Goal: Transaction & Acquisition: Download file/media

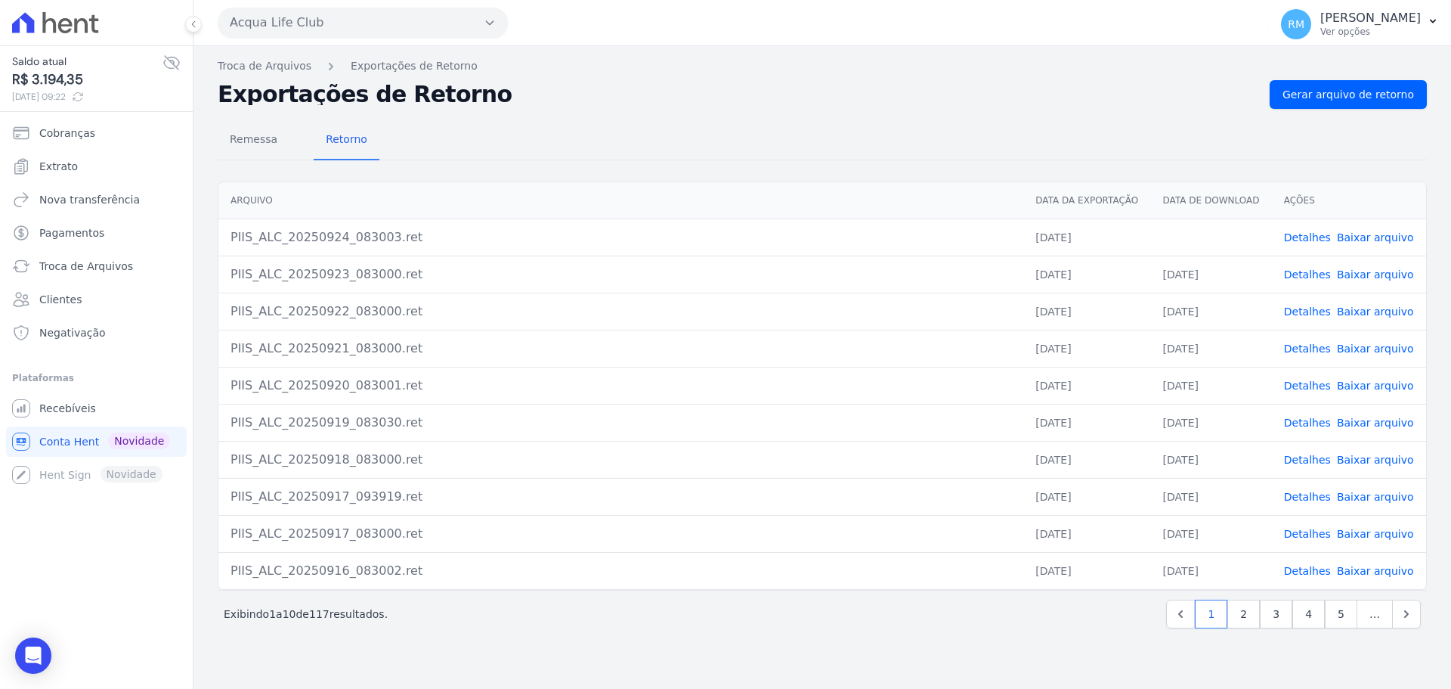
click at [1380, 231] on link "Baixar arquivo" at bounding box center [1375, 237] width 77 height 12
click at [1374, 243] on link "Baixar arquivo" at bounding box center [1375, 237] width 77 height 12
click at [1386, 238] on link "Baixar arquivo" at bounding box center [1375, 237] width 77 height 12
click at [361, 15] on button "Acqua Life Club" at bounding box center [363, 23] width 290 height 30
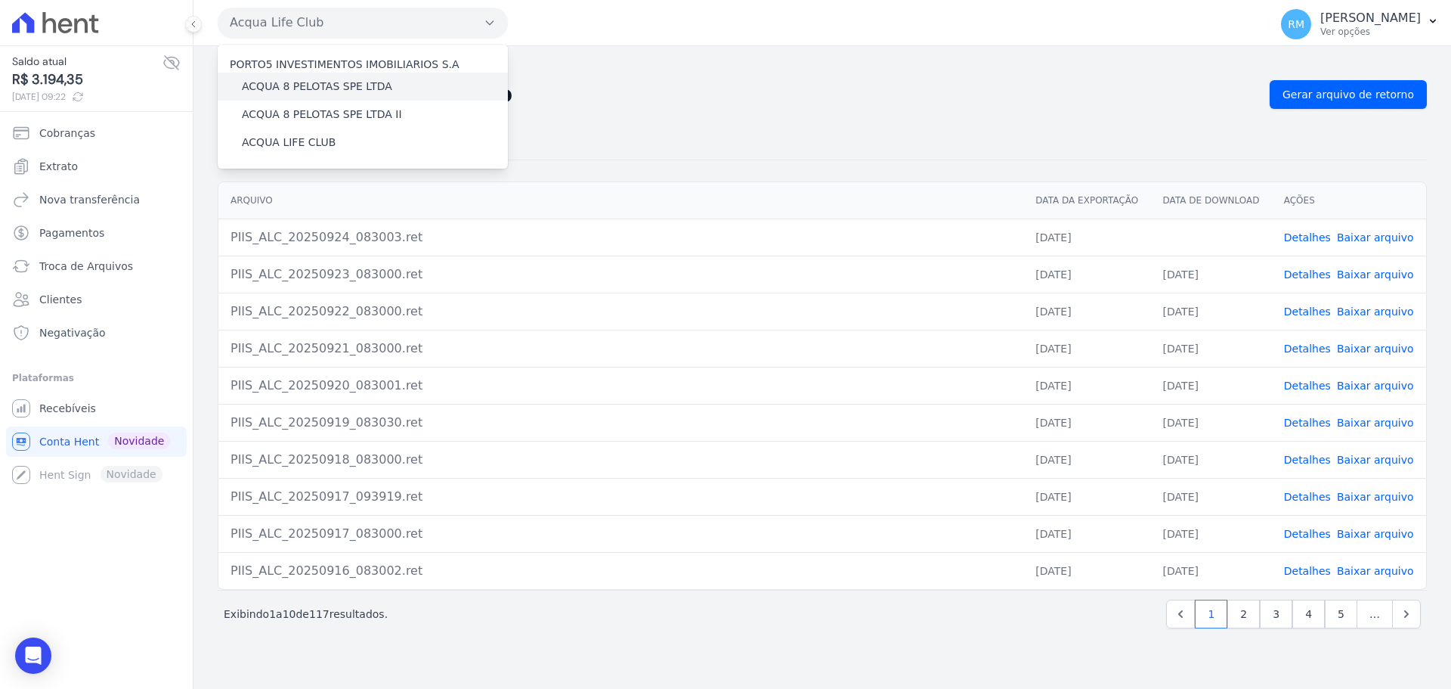
click at [326, 75] on div "ACQUA 8 PELOTAS SPE LTDA" at bounding box center [363, 87] width 290 height 28
click at [335, 91] on label "ACQUA 8 PELOTAS SPE LTDA" at bounding box center [317, 87] width 150 height 16
click at [0, 0] on input "ACQUA 8 PELOTAS SPE LTDA" at bounding box center [0, 0] width 0 height 0
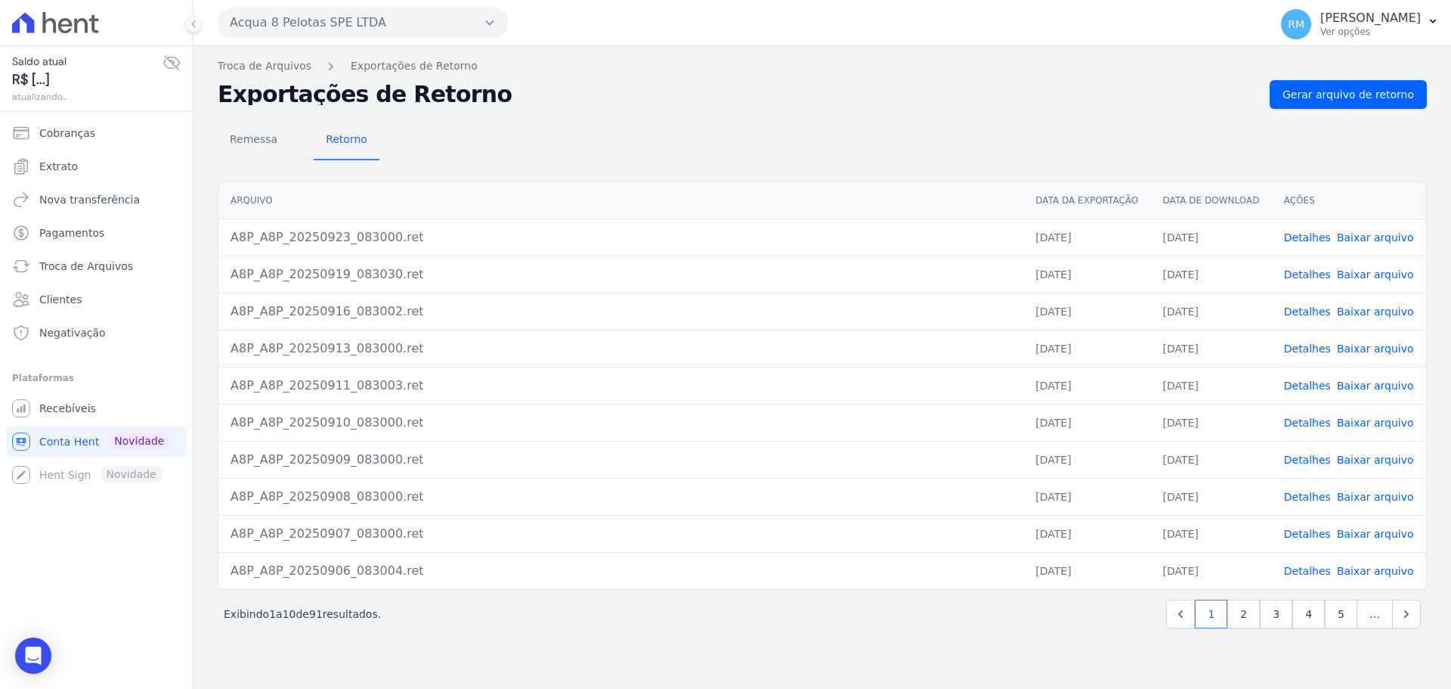
click at [359, 26] on button "Acqua 8 Pelotas SPE LTDA" at bounding box center [363, 23] width 290 height 30
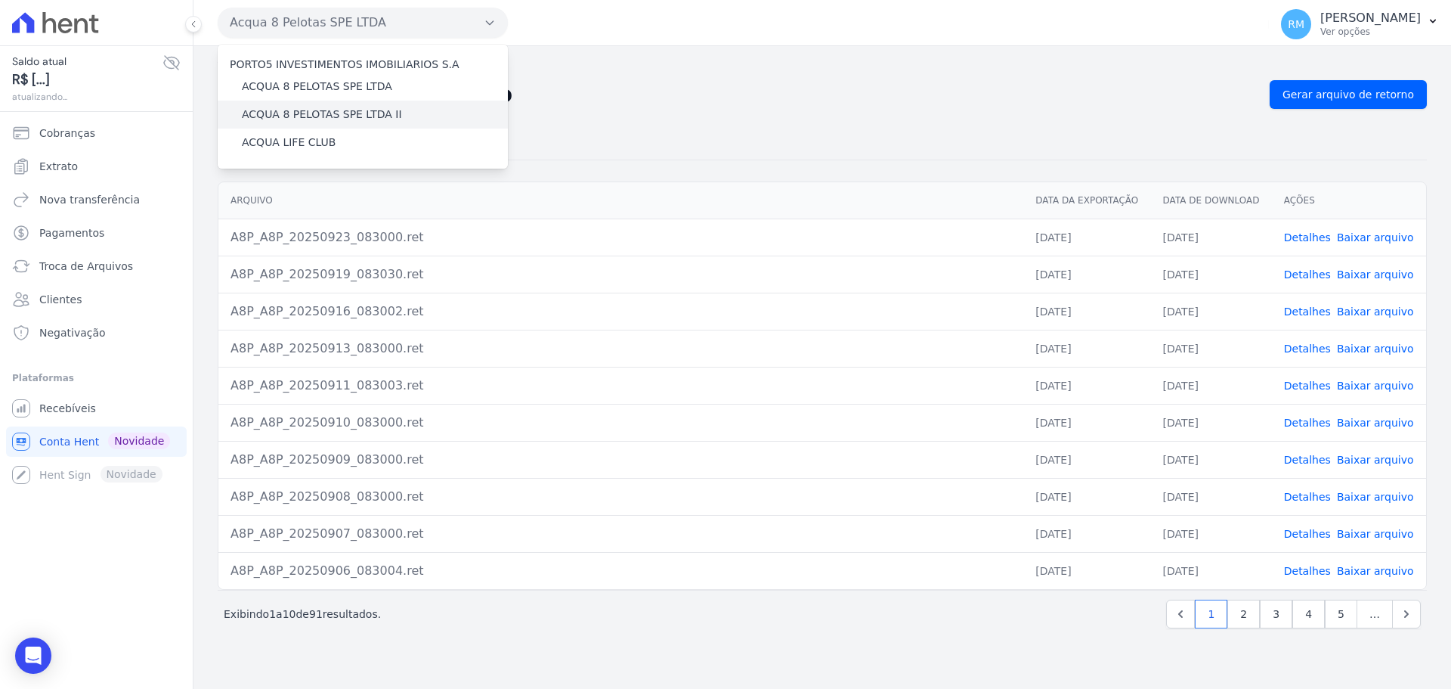
click at [329, 111] on label "ACQUA 8 PELOTAS SPE LTDA II" at bounding box center [322, 115] width 160 height 16
click at [0, 0] on input "ACQUA 8 PELOTAS SPE LTDA II" at bounding box center [0, 0] width 0 height 0
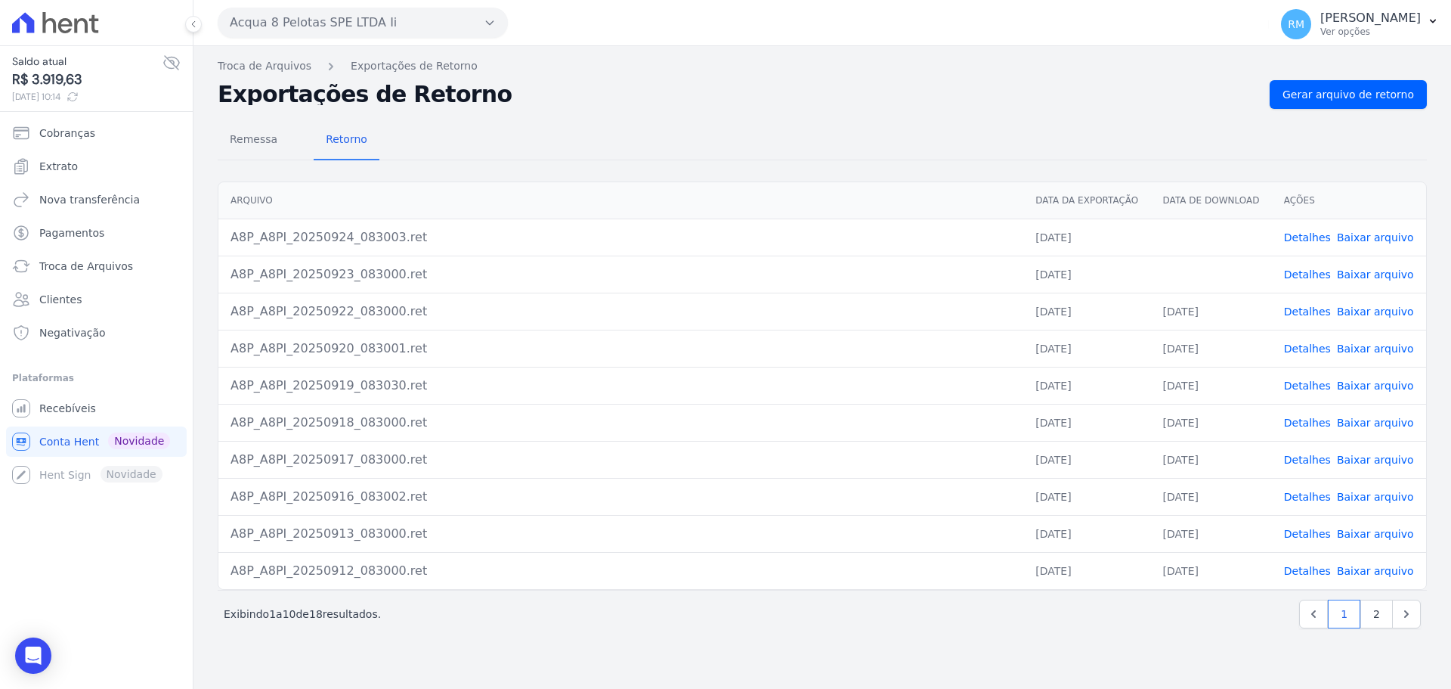
click at [1386, 237] on link "Baixar arquivo" at bounding box center [1375, 237] width 77 height 12
click at [1401, 276] on link "Baixar arquivo" at bounding box center [1375, 274] width 77 height 12
